Goal: Navigation & Orientation: Find specific page/section

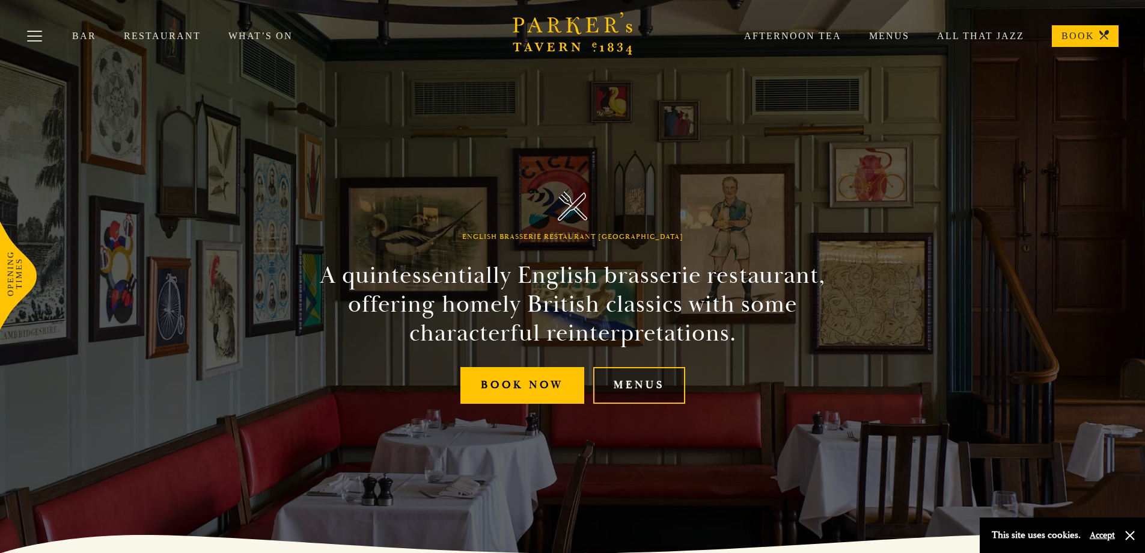
click at [634, 392] on link "Menus" at bounding box center [639, 385] width 92 height 37
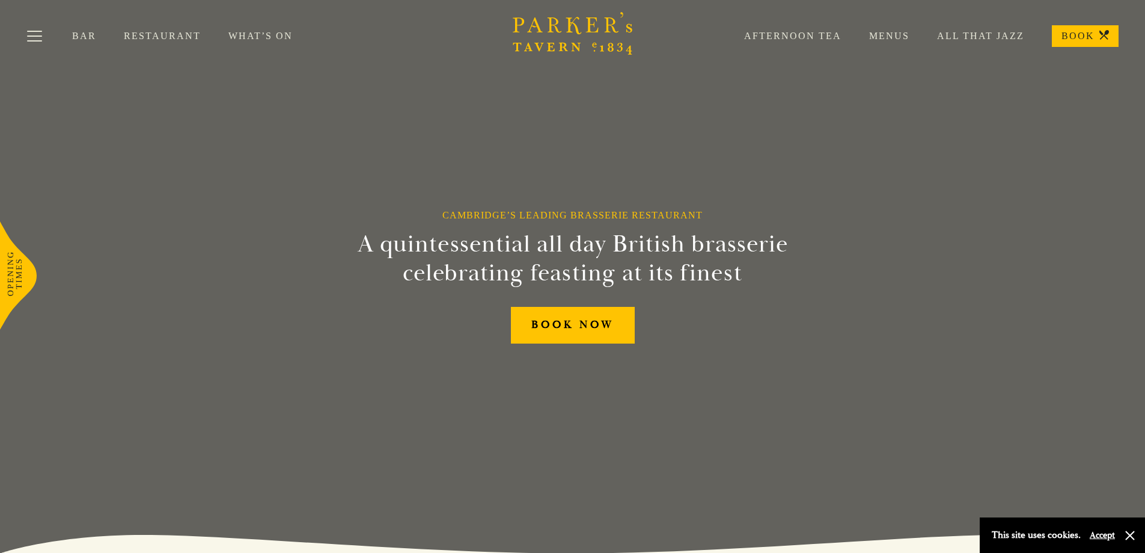
click at [901, 35] on link "Menus" at bounding box center [876, 36] width 68 height 12
